Goal: Information Seeking & Learning: Learn about a topic

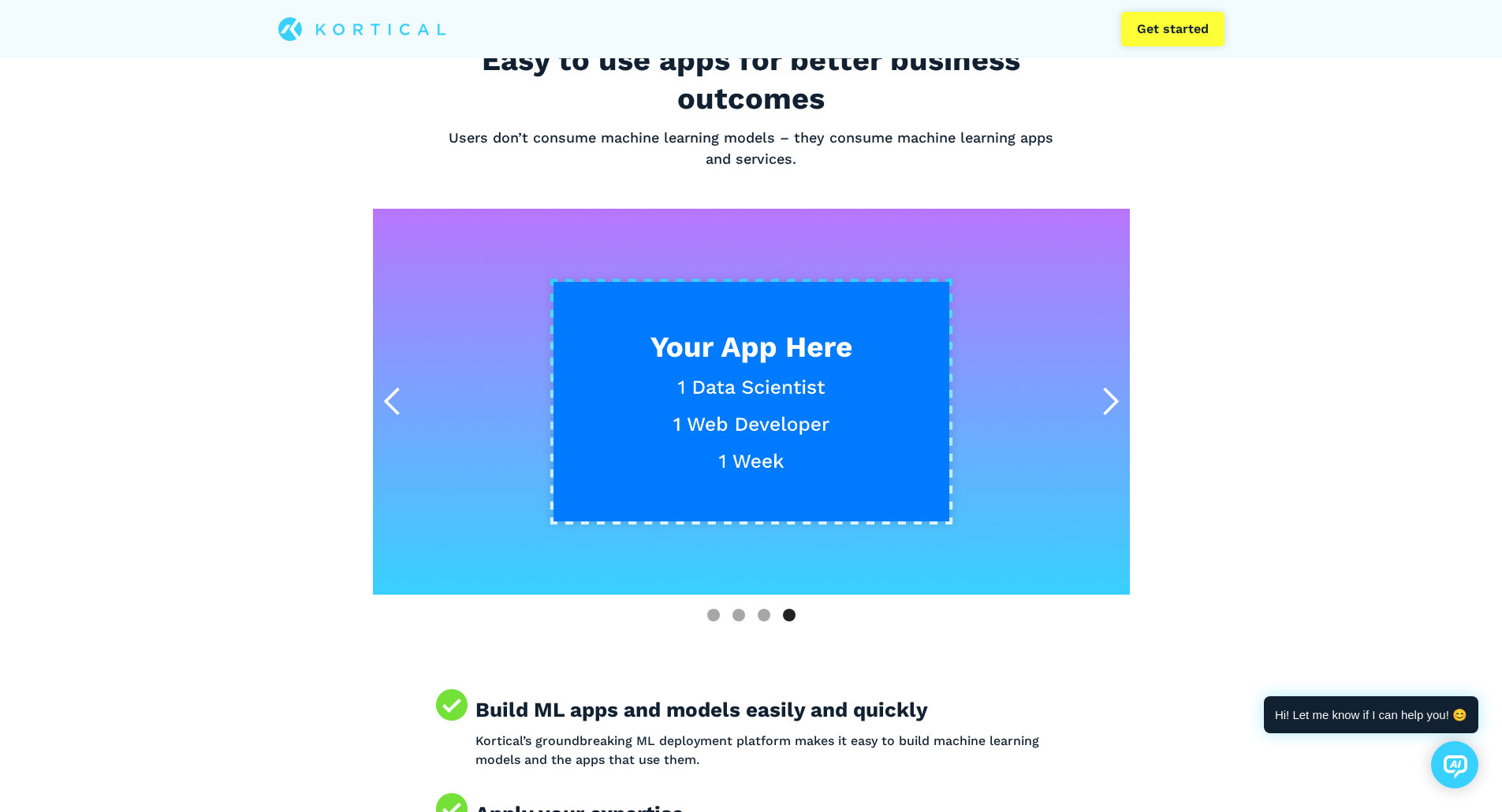
scroll to position [472, 0]
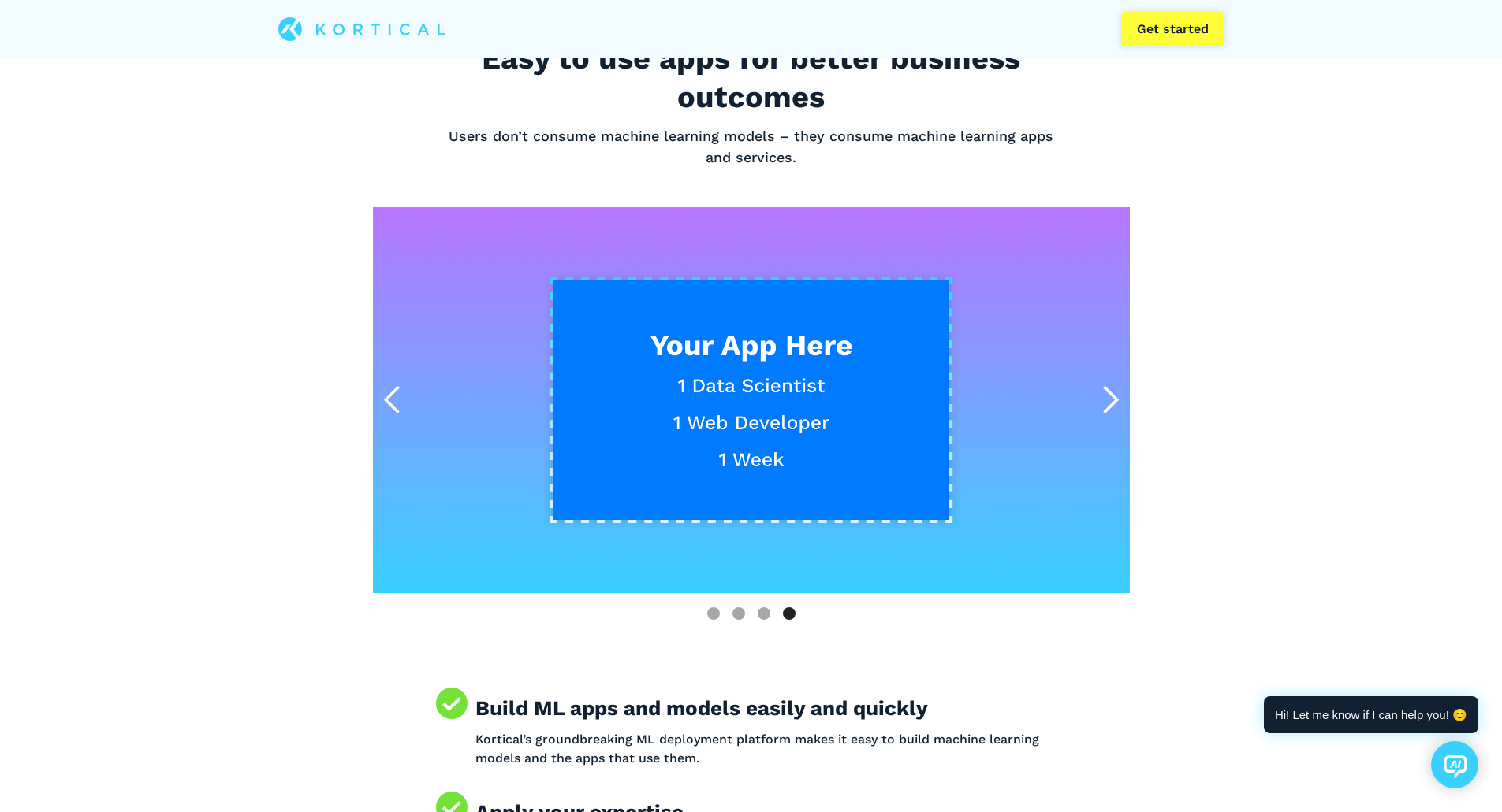
click at [1109, 392] on div "next slide" at bounding box center [1110, 400] width 32 height 32
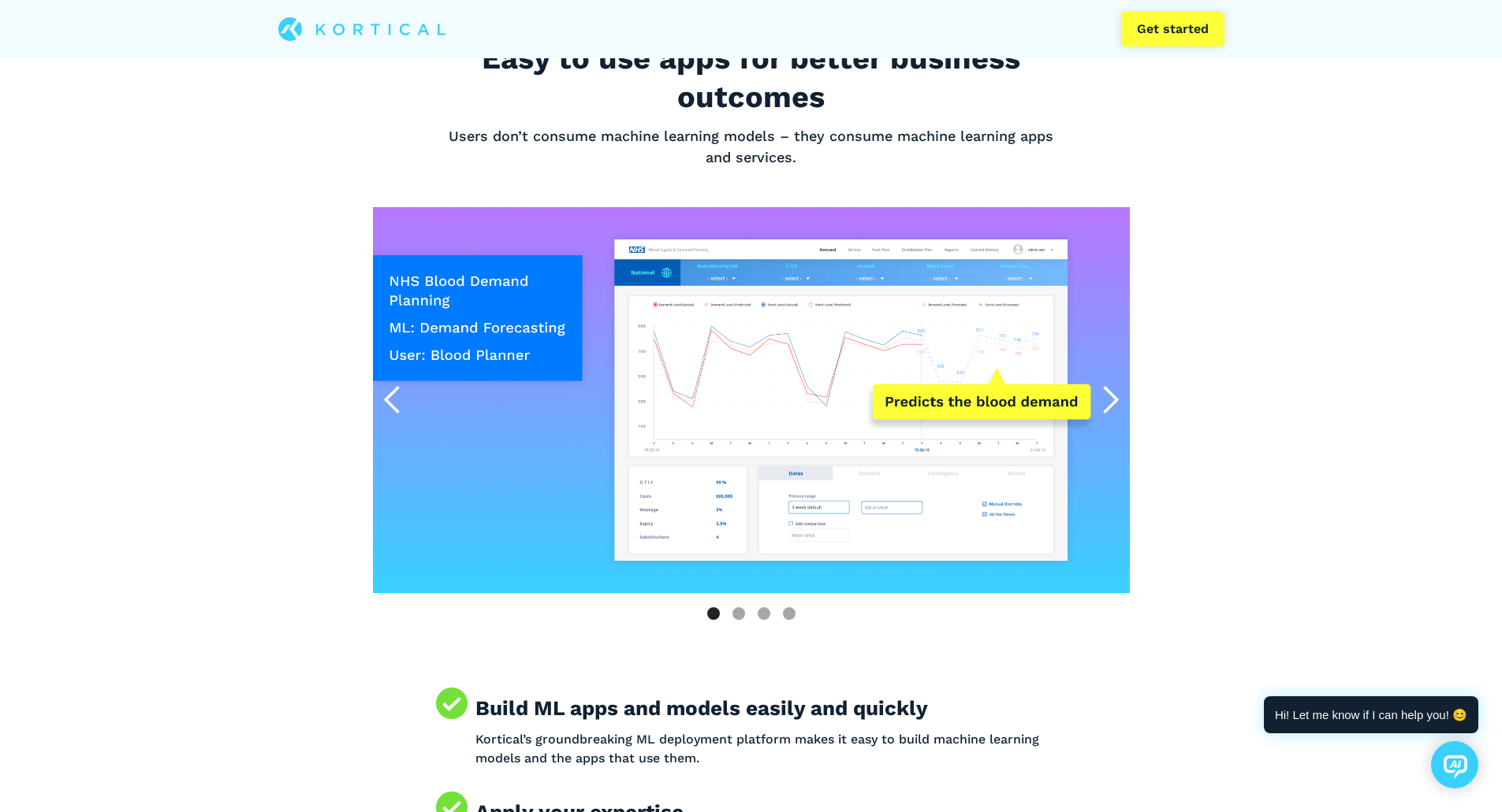
click at [1110, 392] on div "next slide" at bounding box center [1110, 400] width 32 height 32
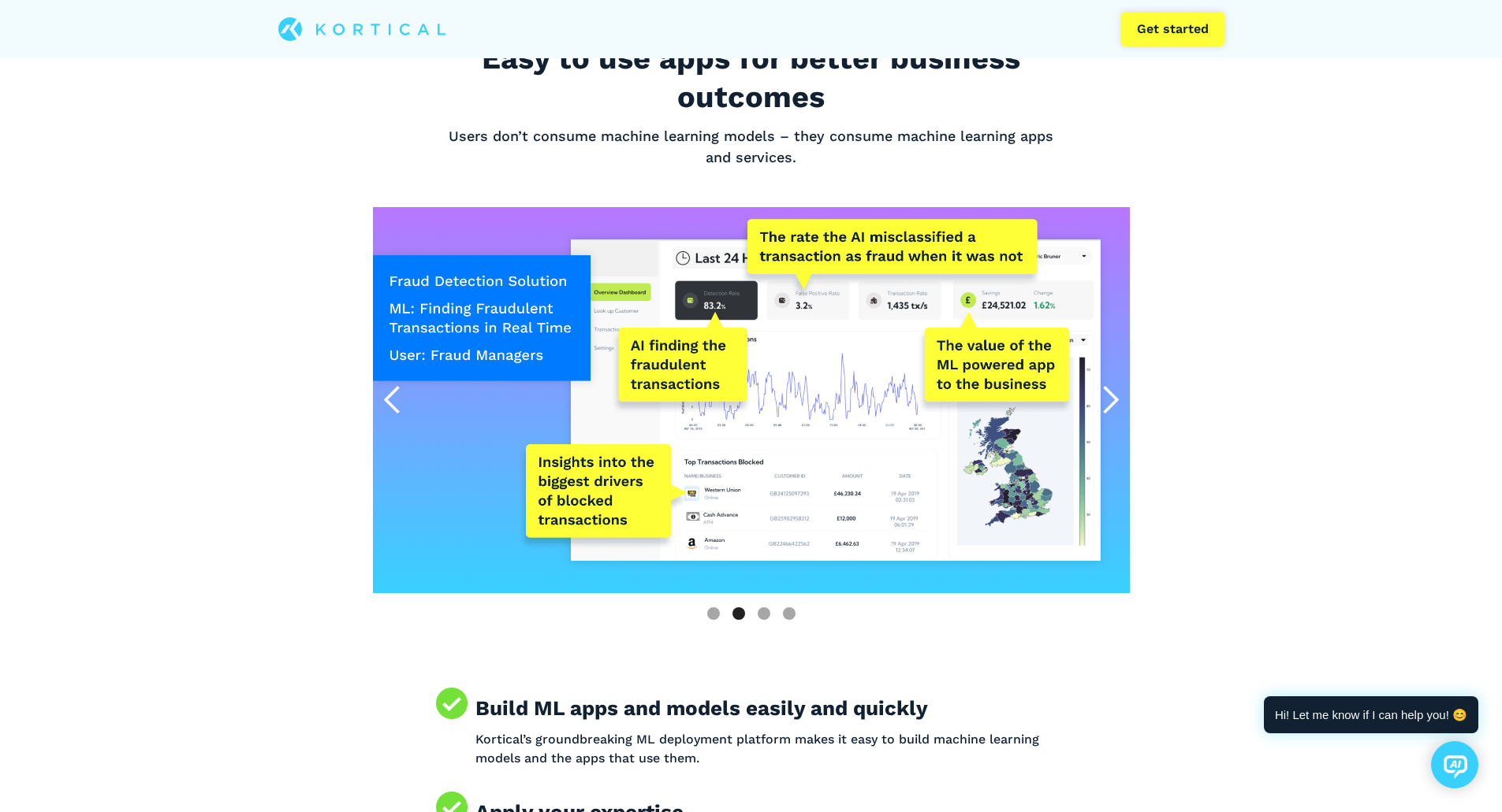
click at [1110, 392] on div "next slide" at bounding box center [1110, 400] width 32 height 32
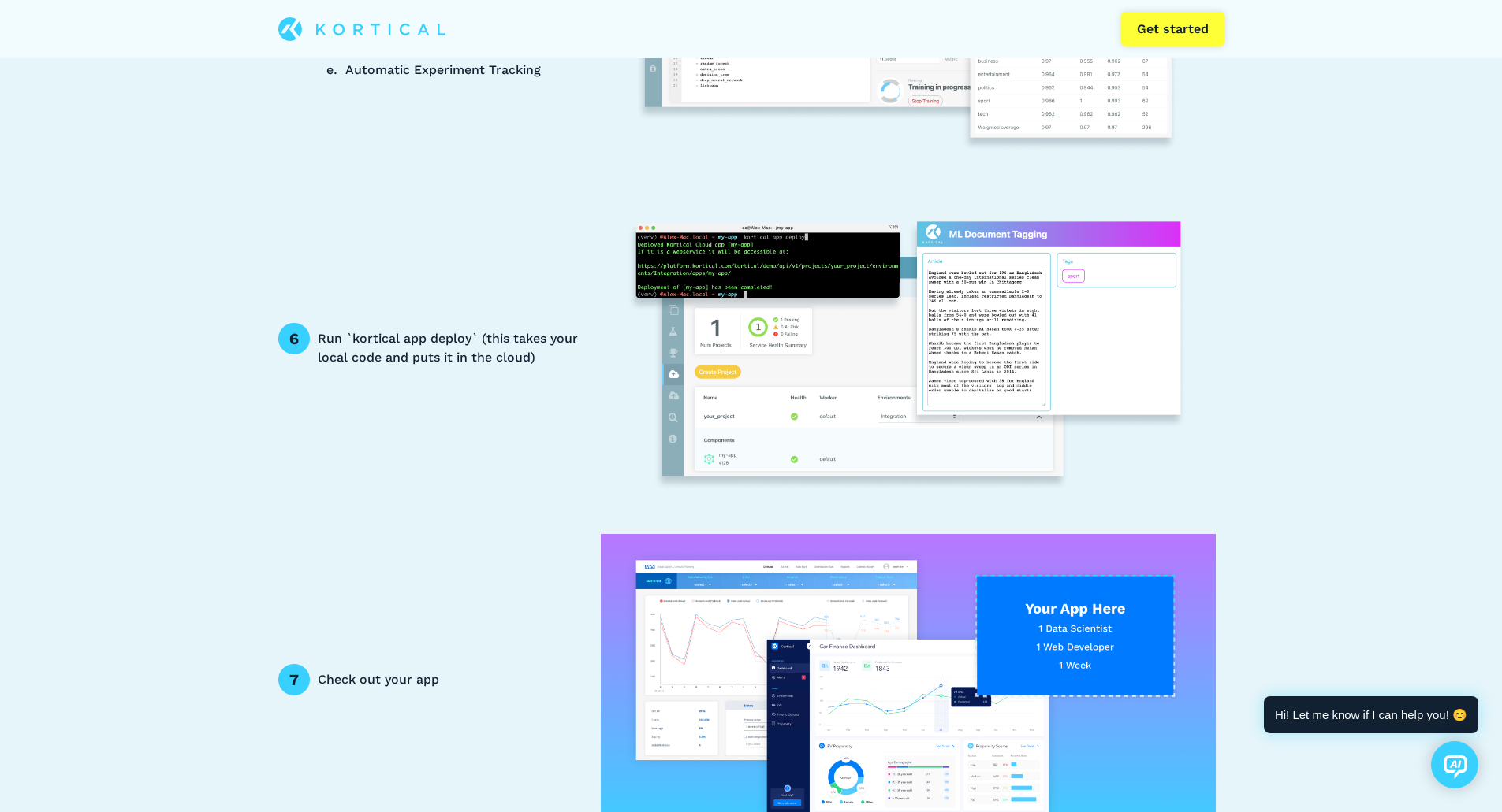
scroll to position [3152, 0]
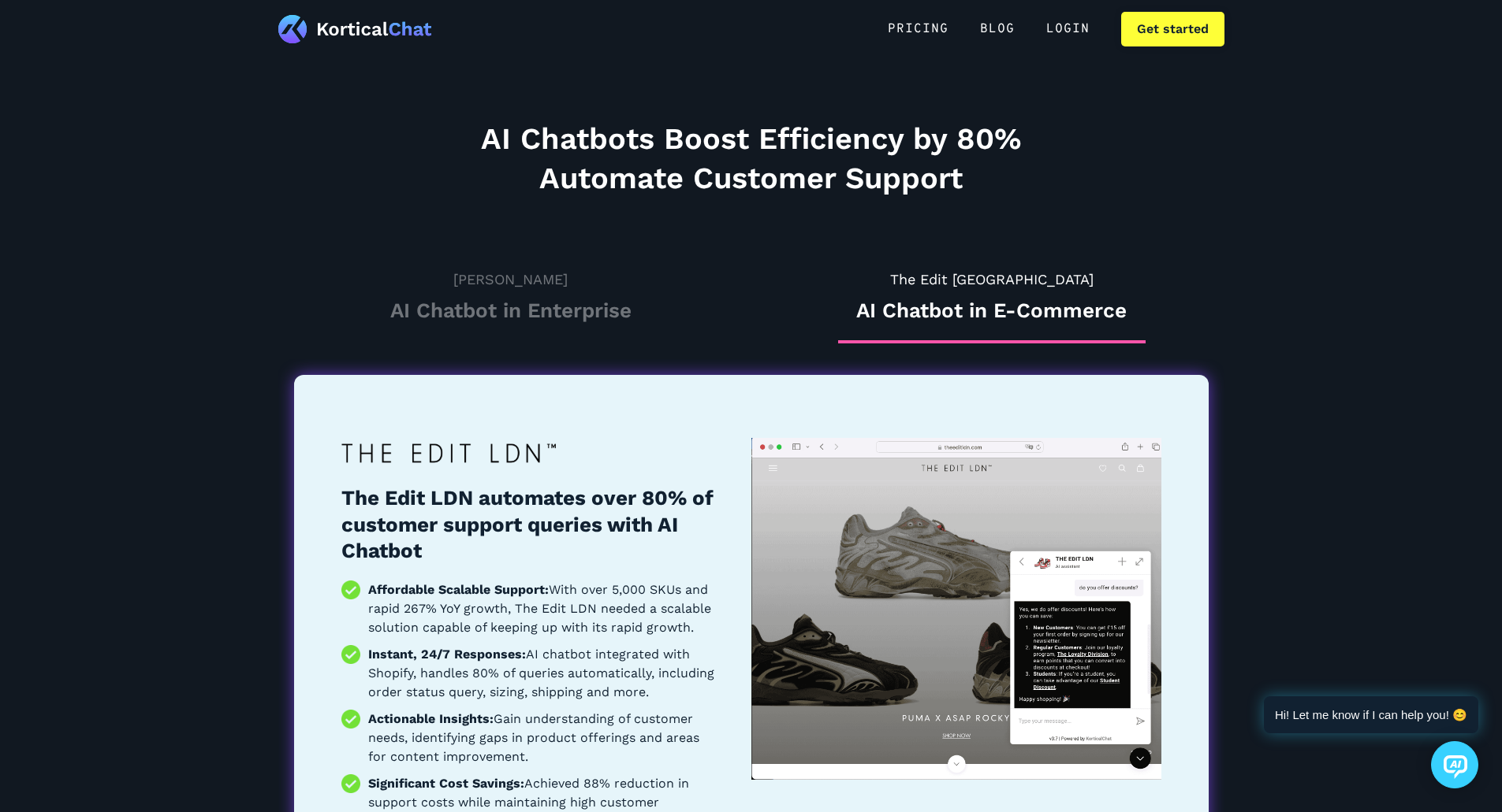
scroll to position [1418, 0]
